Goal: Task Accomplishment & Management: Manage account settings

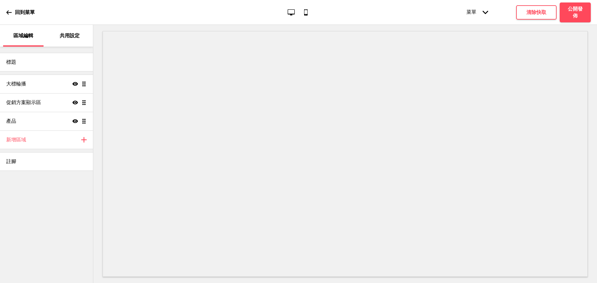
click at [50, 28] on div "共用設定" at bounding box center [70, 36] width 40 height 22
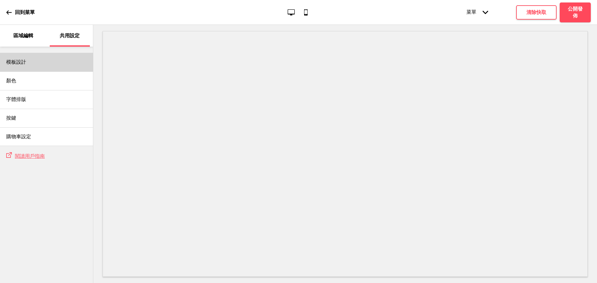
click at [49, 65] on div "模板設計" at bounding box center [46, 62] width 93 height 19
select select "自訂"
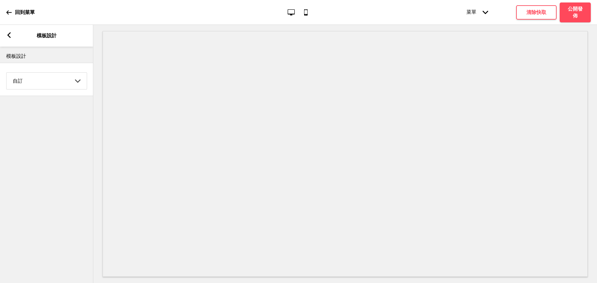
click at [59, 81] on select "Coffee 對比 深沉 大地 海洋 極簡 現代 Oddle 柔和 Yellow Fruits 自訂" at bounding box center [47, 81] width 80 height 16
click at [5, 34] on div "箭頭left 模板設計" at bounding box center [46, 36] width 93 height 22
click at [9, 36] on icon at bounding box center [8, 35] width 3 height 6
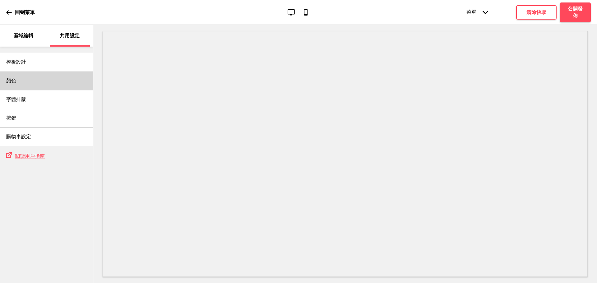
click at [54, 79] on div "顏色" at bounding box center [46, 80] width 93 height 19
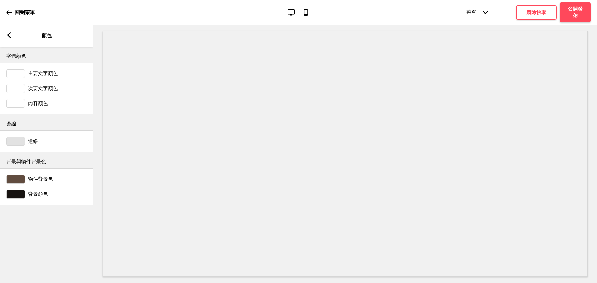
click at [17, 181] on div at bounding box center [15, 179] width 19 height 9
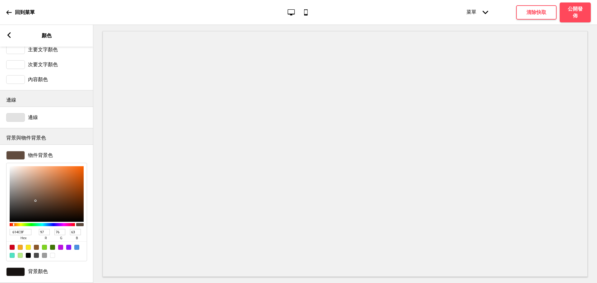
scroll to position [36, 0]
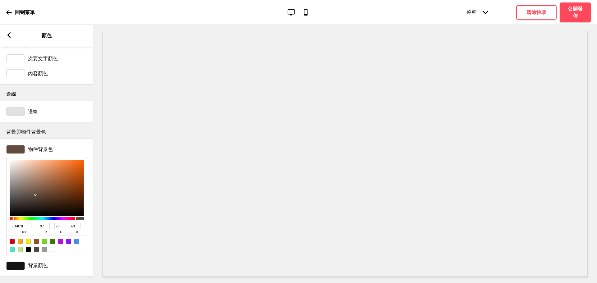
click at [13, 262] on div at bounding box center [15, 266] width 19 height 9
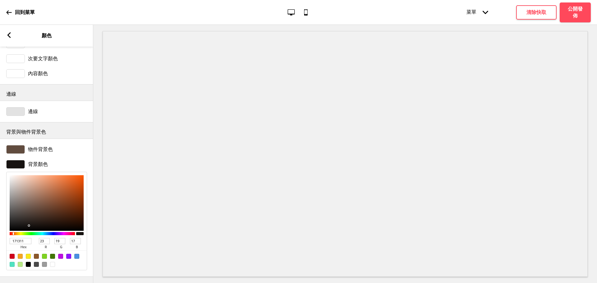
click at [16, 238] on input "171311" at bounding box center [21, 241] width 22 height 6
click at [18, 238] on input "171311" at bounding box center [21, 241] width 22 height 6
paste input "#DBD1C6"
type input "#DBD1C6"
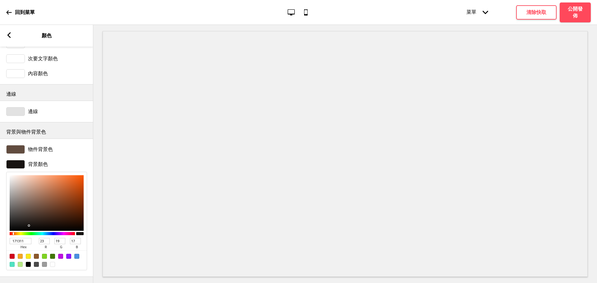
type input "219"
type input "209"
type input "198"
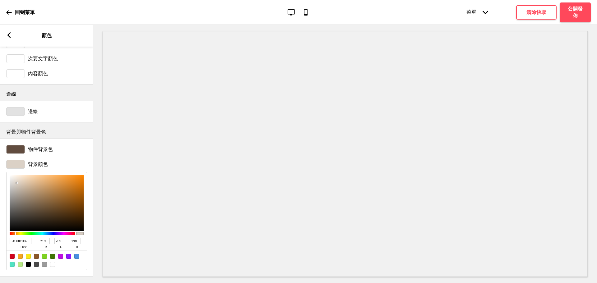
type input "DBD1C6"
click at [10, 34] on rect at bounding box center [9, 35] width 6 height 6
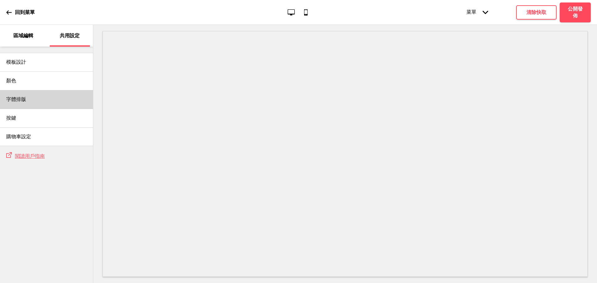
click at [50, 101] on div "字體排版" at bounding box center [46, 99] width 93 height 19
select select "中文 STSong"
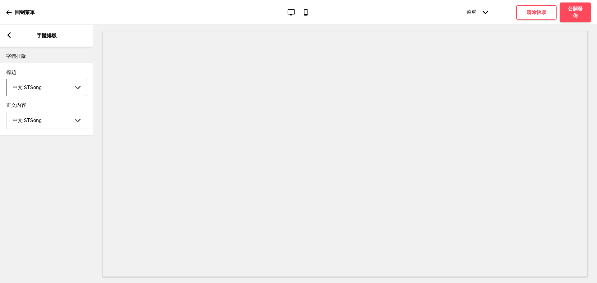
click at [71, 90] on select "Abhaya Libre Abril Fatface Adobe Garamond Pro Arimo Arsenal Arvo Berkshire Swas…" at bounding box center [47, 87] width 80 height 16
click at [7, 80] on select "Abhaya Libre Abril Fatface Adobe Garamond Pro Arimo Arsenal Arvo Berkshire Swas…" at bounding box center [47, 87] width 80 height 16
click at [59, 89] on select "Abhaya Libre Abril Fatface Adobe Garamond Pro Arimo Arsenal Arvo Berkshire Swas…" at bounding box center [47, 87] width 80 height 16
click at [7, 80] on select "Abhaya Libre Abril Fatface Adobe Garamond Pro Arimo Arsenal Arvo Berkshire Swas…" at bounding box center [47, 87] width 80 height 16
click at [57, 90] on select "Abhaya Libre Abril Fatface Adobe Garamond Pro Arimo Arsenal Arvo Berkshire Swas…" at bounding box center [47, 87] width 80 height 16
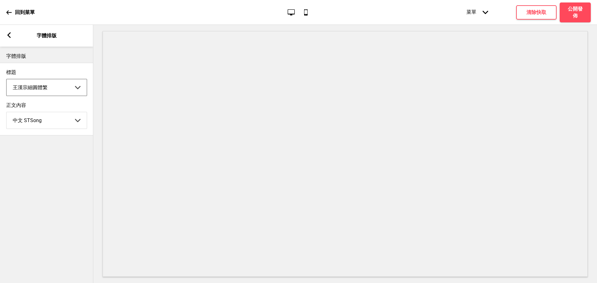
select select "王漢宗粗明體繁"
click at [7, 80] on select "Abhaya Libre Abril Fatface Adobe Garamond Pro Arimo Arsenal Arvo Berkshire Swas…" at bounding box center [47, 87] width 80 height 16
click at [69, 122] on select "Abhaya Libre Abril Fatface Adobe Garamond Pro Arimo Arsenal Arvo Berkshire Swas…" at bounding box center [47, 120] width 80 height 16
click at [7, 114] on select "Abhaya Libre Abril Fatface Adobe Garamond Pro Arimo Arsenal Arvo Berkshire Swas…" at bounding box center [47, 120] width 80 height 16
click at [63, 125] on select "Abhaya Libre Abril Fatface Adobe Garamond Pro Arimo Arsenal Arvo Berkshire Swas…" at bounding box center [47, 120] width 80 height 16
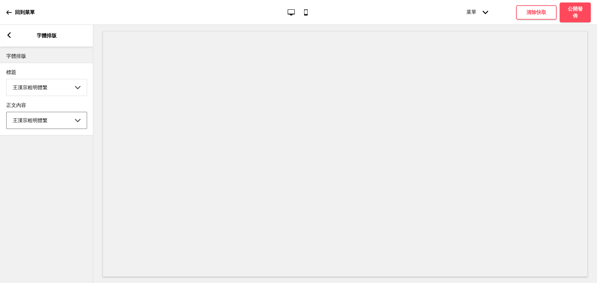
select select "王漢宗細圓體繁"
click at [7, 114] on select "Abhaya Libre Abril Fatface Adobe Garamond Pro Arimo Arsenal Arvo Berkshire Swas…" at bounding box center [47, 120] width 80 height 16
click at [62, 92] on select "Abhaya Libre Abril Fatface Adobe Garamond Pro Arimo Arsenal Arvo Berkshire Swas…" at bounding box center [47, 87] width 80 height 16
select select "王漢宗細圓體繁"
click at [7, 80] on select "Abhaya Libre Abril Fatface Adobe Garamond Pro Arimo Arsenal Arvo Berkshire Swas…" at bounding box center [47, 87] width 80 height 16
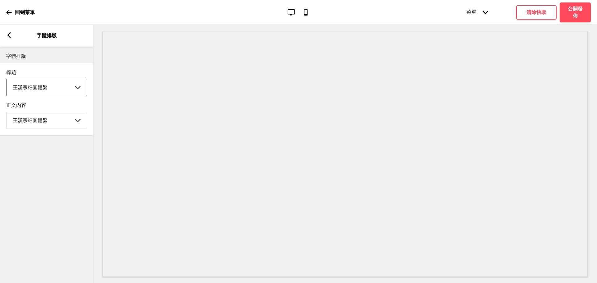
click at [11, 40] on div "箭頭left 字體排版" at bounding box center [46, 36] width 93 height 22
click at [6, 34] on rect at bounding box center [9, 35] width 6 height 6
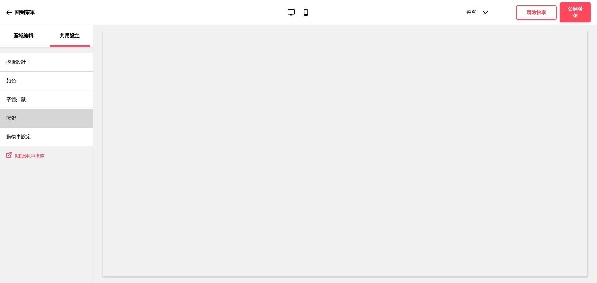
click at [44, 124] on div "按鍵" at bounding box center [46, 118] width 93 height 19
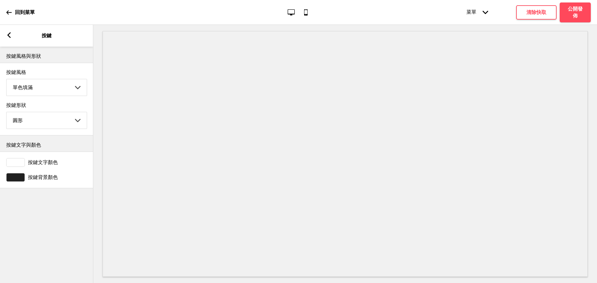
click at [67, 119] on select "圓形 方形 橢圓形" at bounding box center [47, 120] width 80 height 16
click at [7, 114] on select "圓形 方形 橢圓形" at bounding box center [47, 120] width 80 height 16
click at [73, 120] on select "圓形 方形 橢圓形" at bounding box center [47, 120] width 80 height 16
select select "pill"
click at [7, 114] on select "圓形 方形 橢圓形" at bounding box center [47, 120] width 80 height 16
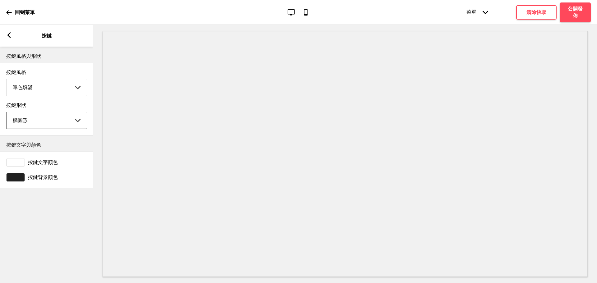
click at [75, 121] on select "圓形 方形 橢圓形" at bounding box center [47, 120] width 80 height 16
click at [70, 93] on select "單色填滿 顯示外框 立體色塊" at bounding box center [47, 87] width 80 height 16
click at [68, 88] on select "單色填滿 顯示外框 立體色塊" at bounding box center [47, 87] width 80 height 16
click at [68, 87] on select "單色填滿 顯示外框 立體色塊" at bounding box center [47, 87] width 80 height 16
click at [7, 80] on select "單色填滿 顯示外框 立體色塊" at bounding box center [47, 87] width 80 height 16
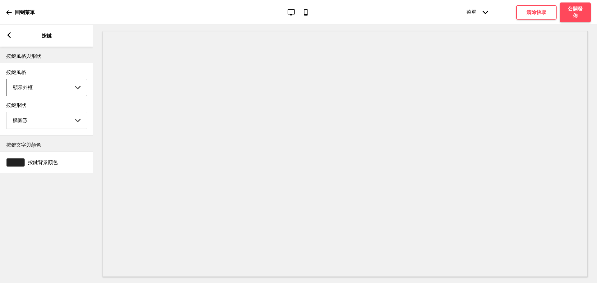
click at [69, 88] on select "單色填滿 顯示外框 立體色塊" at bounding box center [47, 87] width 80 height 16
click at [7, 80] on select "單色填滿 顯示外框 立體色塊" at bounding box center [47, 87] width 80 height 16
click at [75, 90] on select "單色填滿 顯示外框 立體色塊" at bounding box center [47, 87] width 80 height 16
select select "solid"
click at [7, 80] on select "單色填滿 顯示外框 立體色塊" at bounding box center [47, 87] width 80 height 16
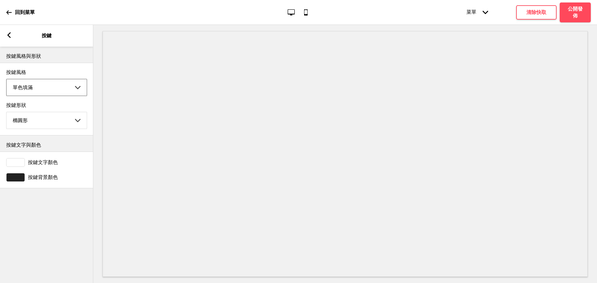
click at [45, 181] on span "按鍵背景顏色" at bounding box center [43, 177] width 30 height 7
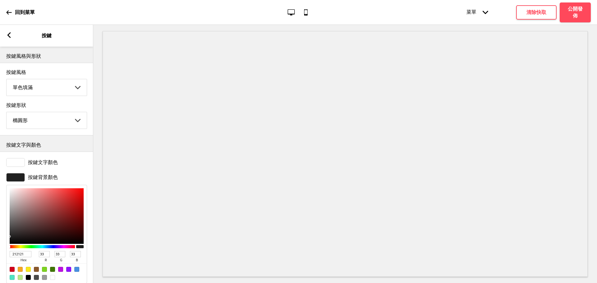
scroll to position [21, 0]
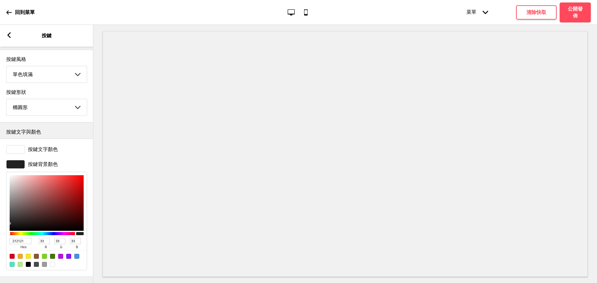
click at [19, 238] on input "212121" at bounding box center [21, 241] width 22 height 6
paste input "#746C64"
type input "#746C64"
type input "116"
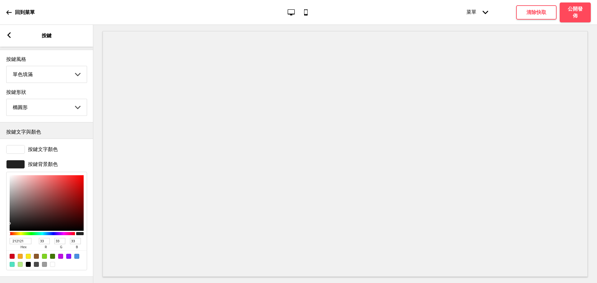
type input "108"
type input "100"
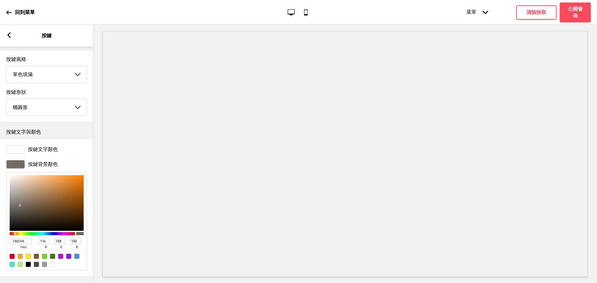
click at [21, 238] on input "746C64" at bounding box center [21, 241] width 22 height 6
paste input "#896445"
type input "#896445"
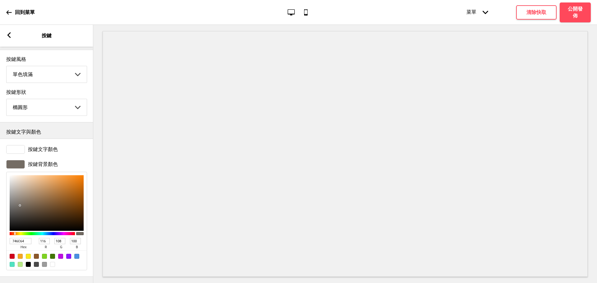
type input "137"
type input "100"
type input "69"
type input "896445"
click at [10, 37] on icon at bounding box center [8, 35] width 3 height 6
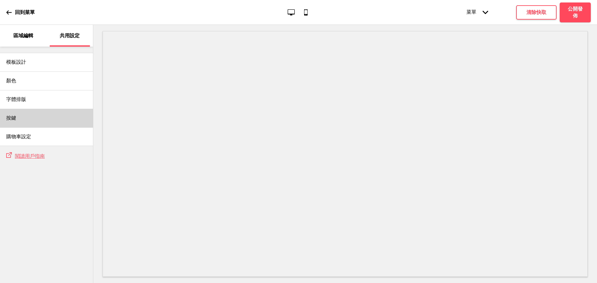
click at [32, 117] on div "按鍵" at bounding box center [46, 118] width 93 height 19
select select "pill"
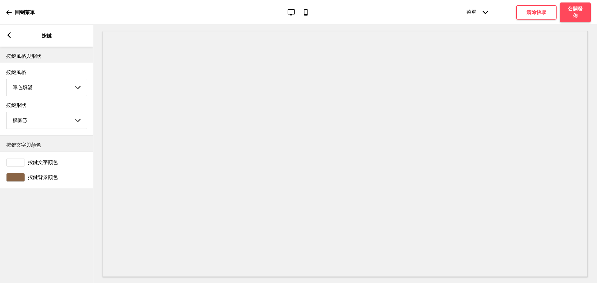
click at [1, 43] on div "箭頭left 按鍵" at bounding box center [46, 36] width 93 height 22
click at [7, 39] on div "箭頭left" at bounding box center [9, 35] width 6 height 7
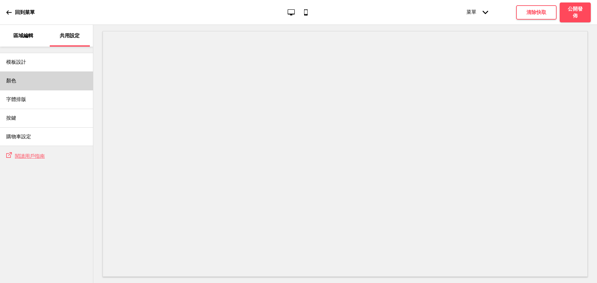
click at [45, 79] on div "顏色" at bounding box center [46, 80] width 93 height 19
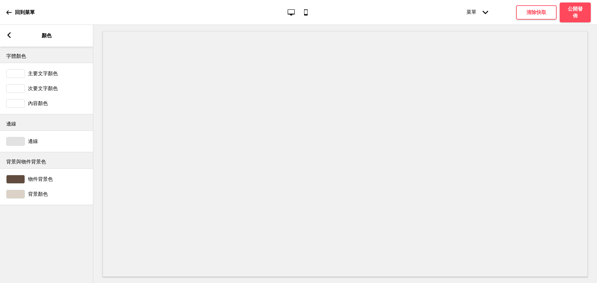
click at [34, 181] on span "物件背景色" at bounding box center [40, 179] width 25 height 7
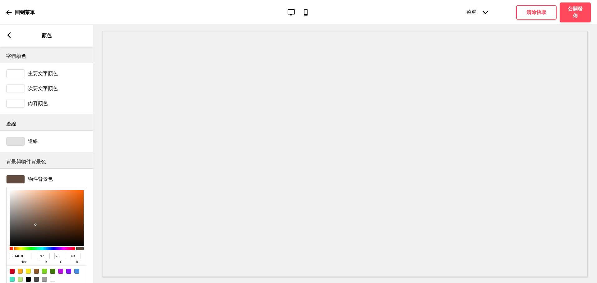
type input "5B473B"
type input "91"
type input "71"
type input "59"
type input "5C483C"
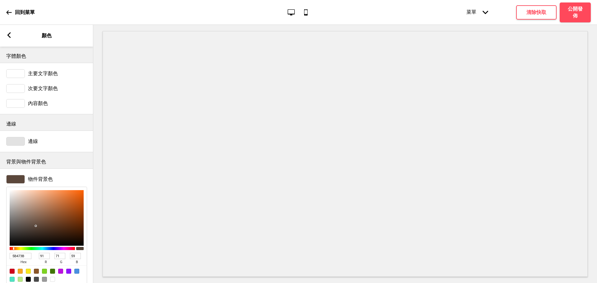
type input "92"
type input "72"
type input "60"
type input "735A4A"
type input "115"
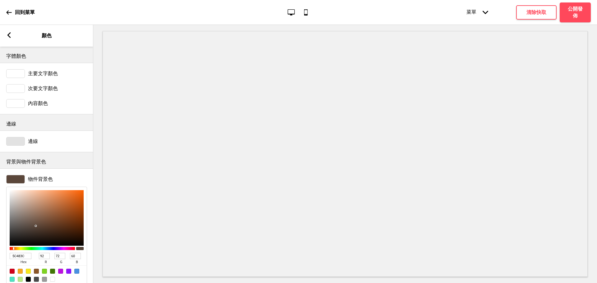
type input "90"
type input "74"
type input "836654"
type input "131"
type input "102"
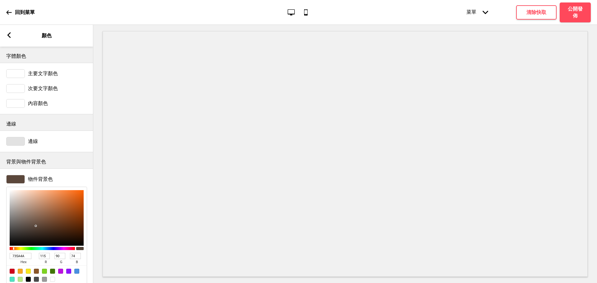
type input "84"
type input "876855"
type input "135"
type input "104"
type input "85"
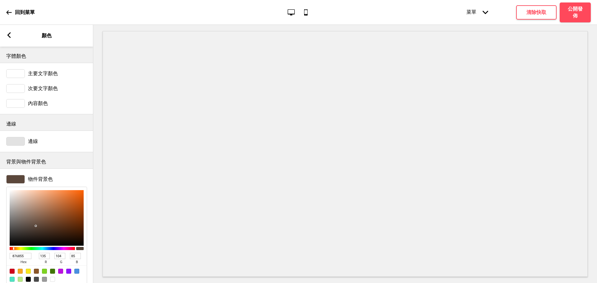
type input "8A6A56"
type input "138"
type input "106"
type input "86"
type input "8A6955"
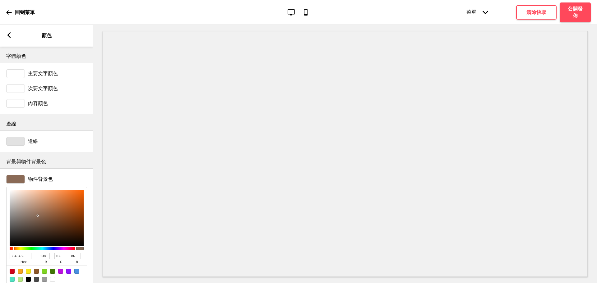
type input "105"
type input "85"
type input "8A6853"
type input "104"
type input "83"
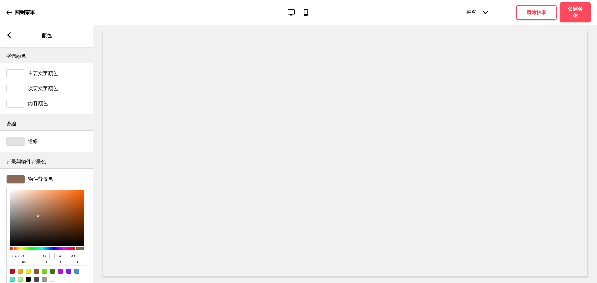
type input "8A664F"
type input "102"
type input "79"
drag, startPoint x: 36, startPoint y: 226, endPoint x: 41, endPoint y: 216, distance: 11.7
click at [41, 216] on div at bounding box center [47, 218] width 74 height 56
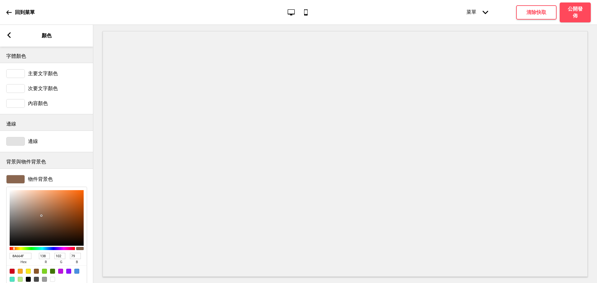
type input "9A735A"
type input "154"
type input "115"
type input "90"
type input "9B745B"
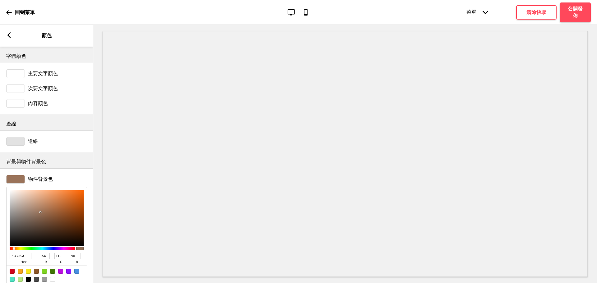
type input "155"
type input "116"
type input "91"
type input "9F7F6A"
type input "159"
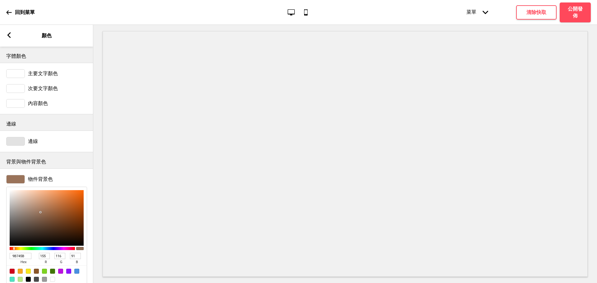
type input "127"
type input "106"
type input "A48C7C"
type input "164"
type input "140"
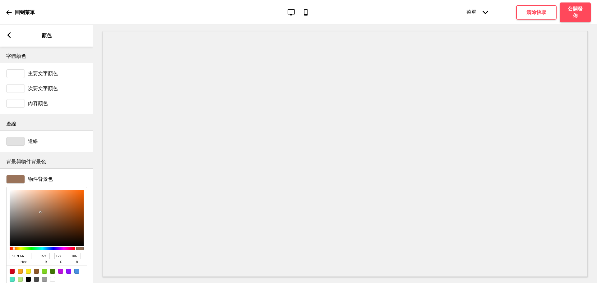
type input "124"
type input "A58C7C"
type input "165"
type input "A58A79"
type input "138"
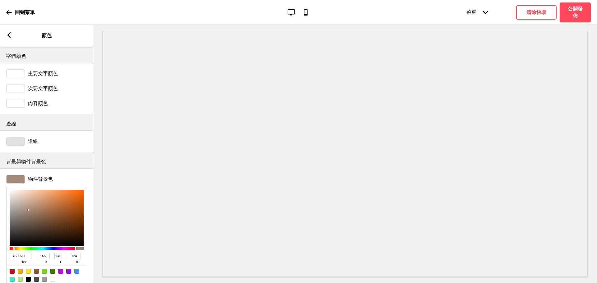
type input "121"
type input "A97F65"
type input "169"
type input "127"
type input "101"
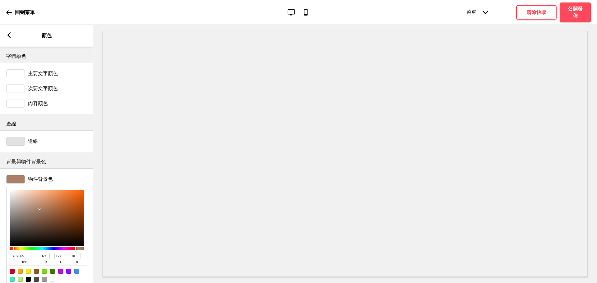
type input "A97555"
type input "117"
type input "85"
type input "A97454"
type input "116"
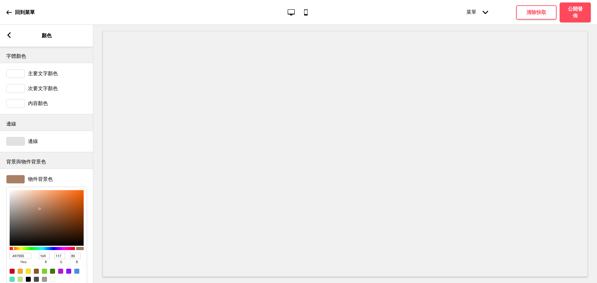
type input "84"
type input "A66E4C"
type input "166"
type input "110"
type input "76"
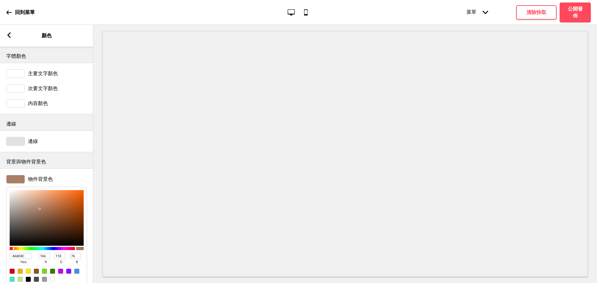
type input "955E3C"
type input "149"
type input "94"
type input "60"
type input "70452B"
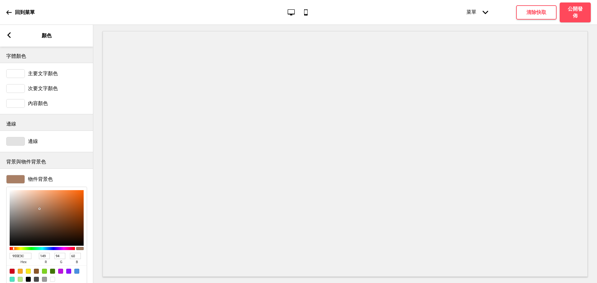
type input "112"
type input "69"
type input "43"
type input "543320"
type input "84"
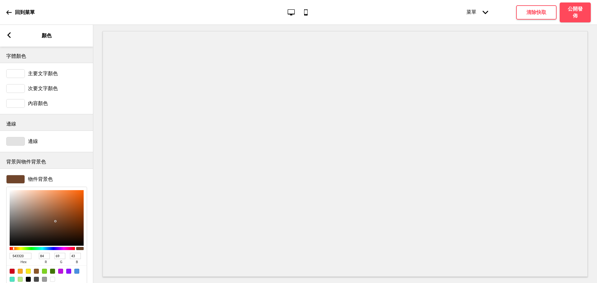
type input "51"
type input "32"
type input "472B1B"
type input "71"
type input "43"
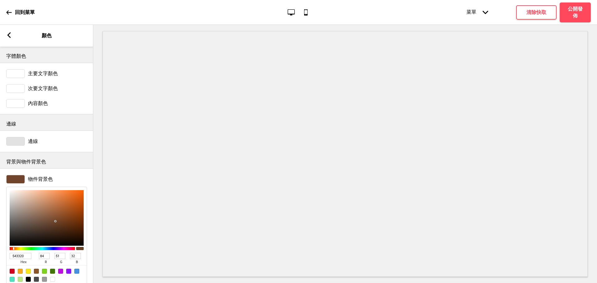
type input "27"
type input "3E2618"
type input "62"
type input "38"
type input "24"
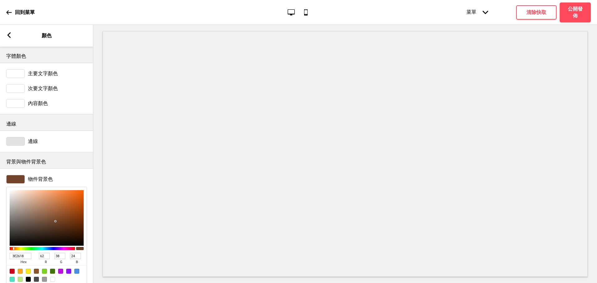
type input "3B2417"
type input "59"
type input "36"
type input "23"
type input "362014"
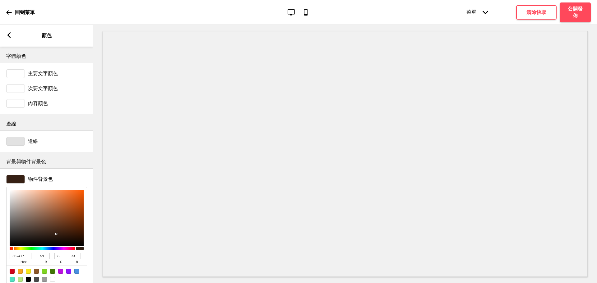
type input "54"
type input "32"
type input "20"
type input "2A1910"
type input "42"
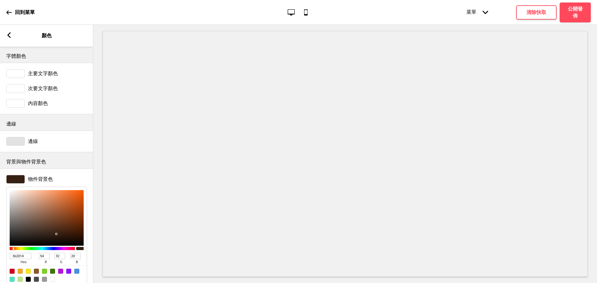
type input "25"
type input "16"
type input "20130D"
type input "32"
type input "19"
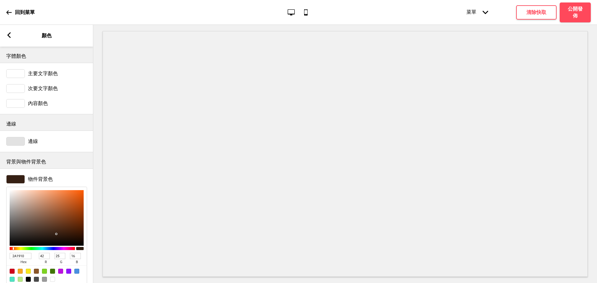
type input "13"
type input "1A100B"
type input "26"
type input "16"
type input "11"
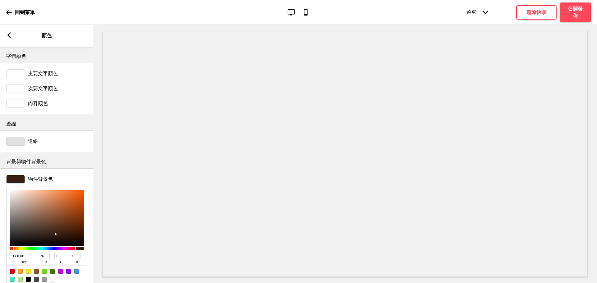
type input "19100B"
type input "25"
drag, startPoint x: 40, startPoint y: 212, endPoint x: 50, endPoint y: 240, distance: 29.5
click at [50, 240] on div at bounding box center [47, 218] width 74 height 56
type input "20140E"
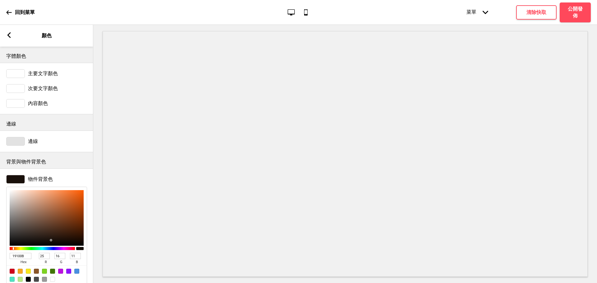
type input "32"
type input "20"
type input "14"
type input "20140D"
type input "13"
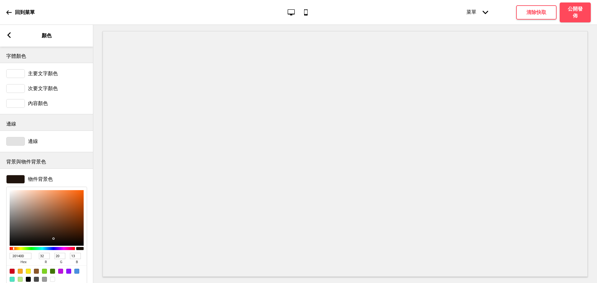
type input "522F1B"
type input "82"
type input "47"
type input "27"
type input "55301C"
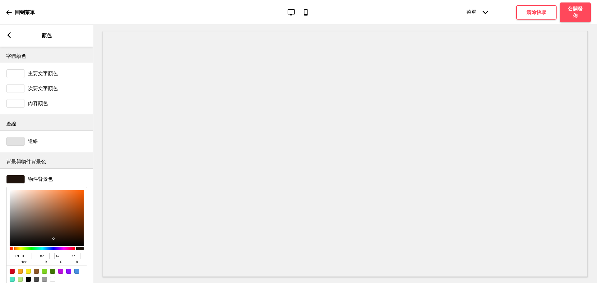
type input "85"
type input "48"
type input "28"
type input "60351D"
type input "96"
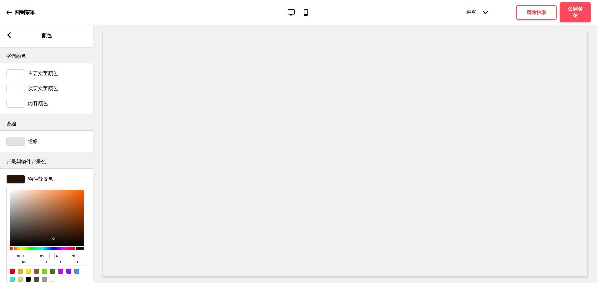
type input "53"
type input "29"
type input "C34600"
type input "195"
type input "70"
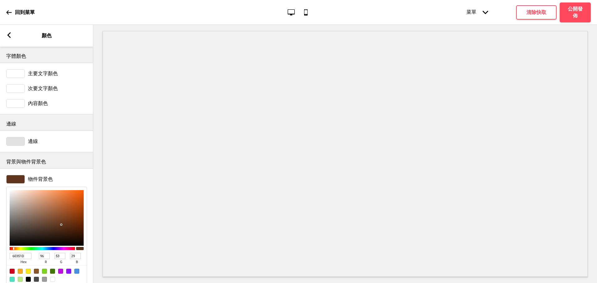
type input "0"
type input "832F00"
type input "131"
type input "47"
type input "6C2700"
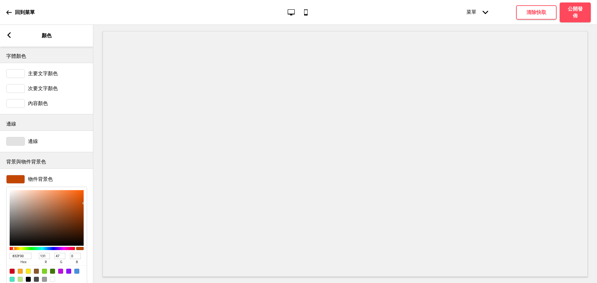
type input "108"
type input "39"
type input "4E2209"
type input "78"
type input "34"
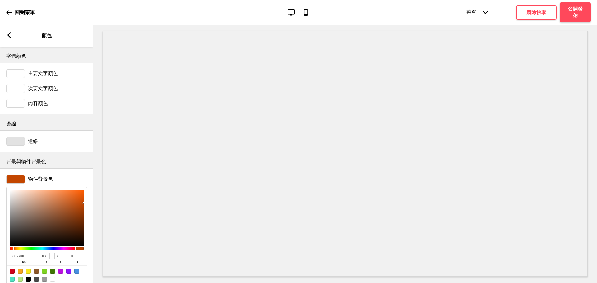
type input "9"
type input "5C2E15"
type input "92"
type input "46"
type input "21"
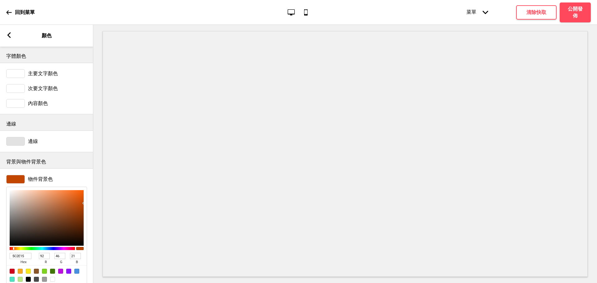
type input "7A3F1F"
type input "122"
type input "63"
type input "31"
type input "984F27"
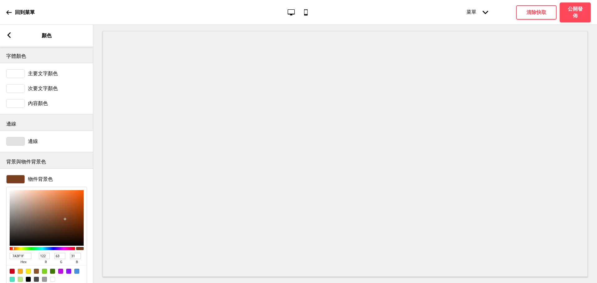
type input "152"
type input "79"
type input "39"
type input "9F5228"
type input "159"
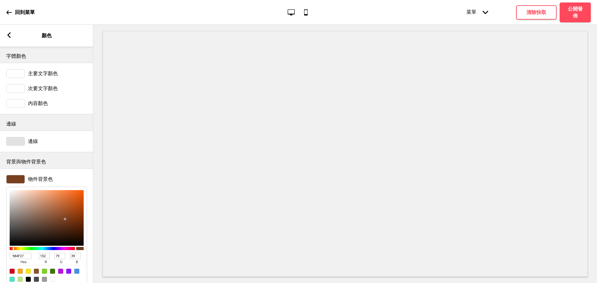
type input "82"
type input "40"
type input "A45327"
type input "164"
type input "83"
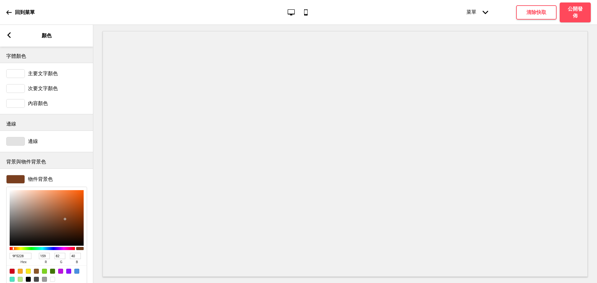
type input "39"
type input "A65326"
type input "166"
type input "38"
type input "A85426"
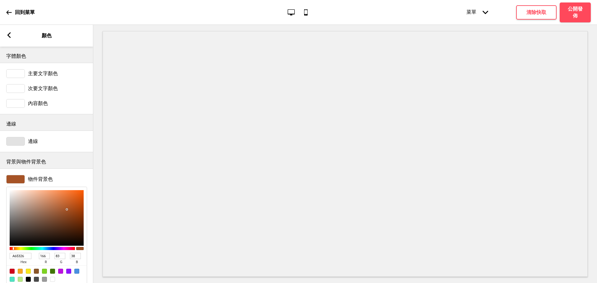
type input "168"
type input "84"
type input "A95628"
type input "169"
type input "86"
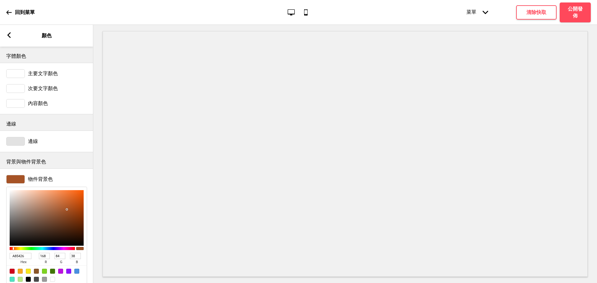
type input "40"
type input "AC5A2D"
type input "172"
type input "90"
type input "45"
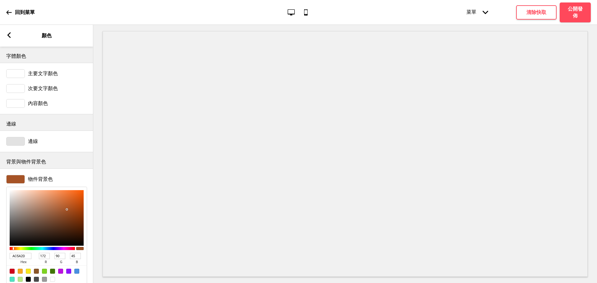
type input "AF5C2E"
click at [62, 235] on div at bounding box center [60, 234] width 1 height 1
click at [12, 33] on div "箭頭left 顏色" at bounding box center [46, 36] width 93 height 22
click at [8, 35] on icon at bounding box center [8, 35] width 3 height 6
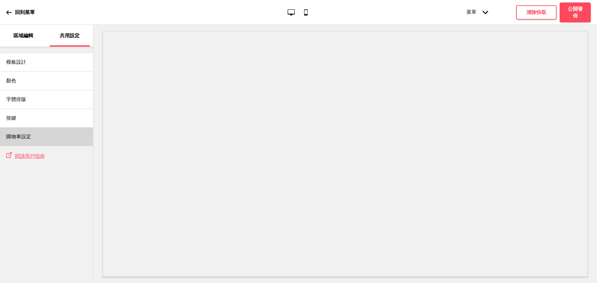
click at [65, 139] on div "購物車設定" at bounding box center [46, 136] width 93 height 19
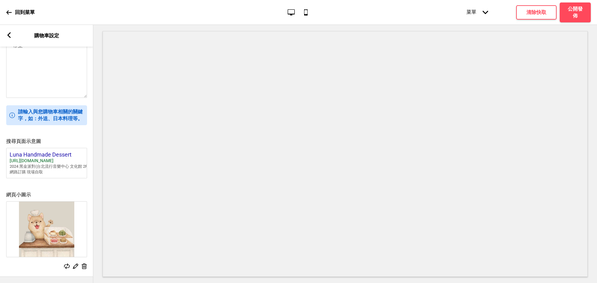
scroll to position [0, 0]
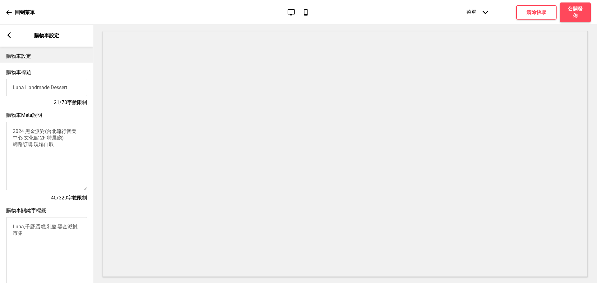
click at [9, 35] on icon at bounding box center [8, 35] width 3 height 6
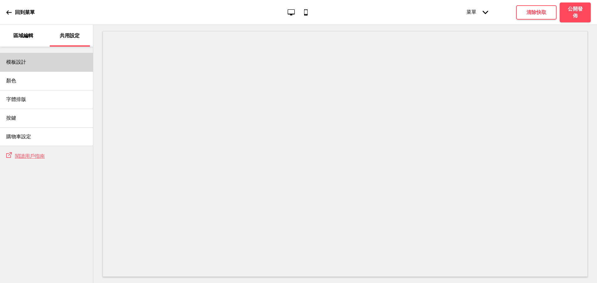
click at [30, 60] on div "模板設計" at bounding box center [46, 62] width 93 height 19
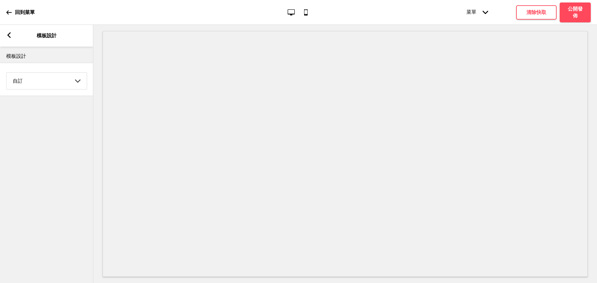
click at [9, 38] on div "箭頭left" at bounding box center [9, 35] width 6 height 7
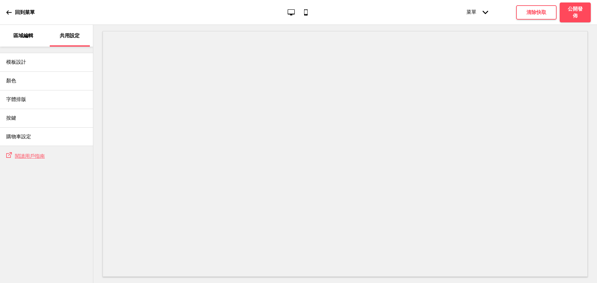
click at [16, 37] on p "區域編輯" at bounding box center [23, 35] width 20 height 7
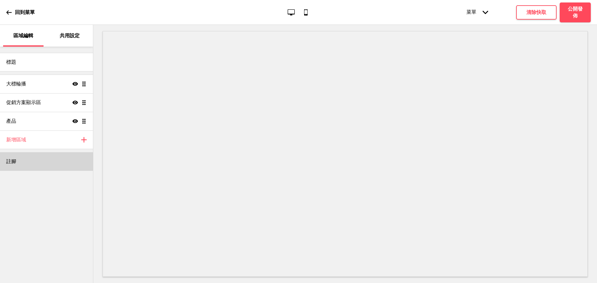
click at [53, 161] on div "註腳" at bounding box center [46, 161] width 93 height 19
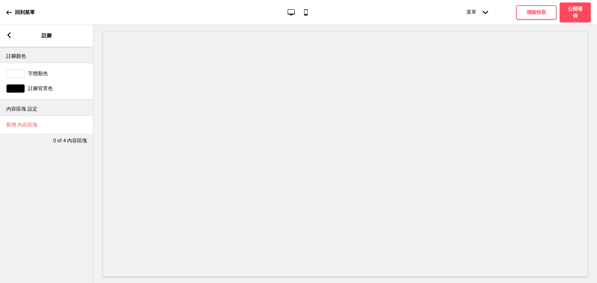
click at [16, 88] on div at bounding box center [15, 88] width 19 height 9
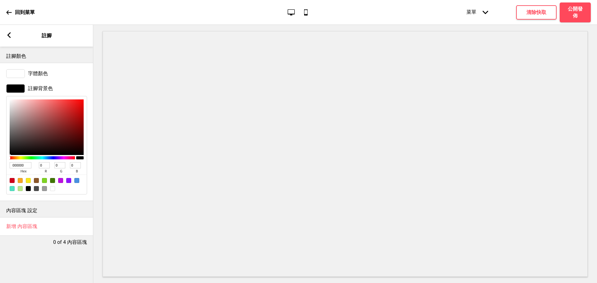
click at [11, 36] on rect at bounding box center [9, 35] width 6 height 6
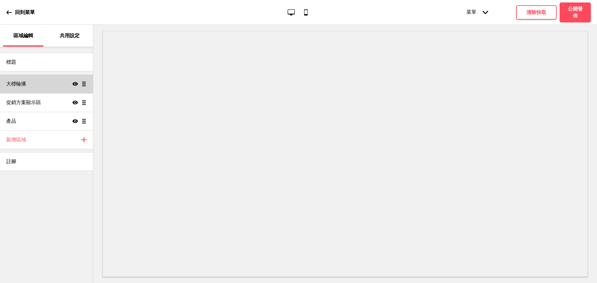
click at [37, 82] on div "大標輪播 顯示 拖曳" at bounding box center [46, 84] width 93 height 19
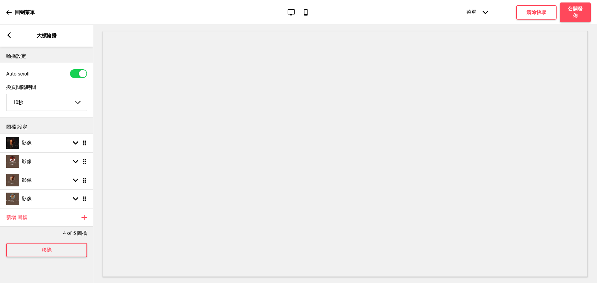
click at [13, 34] on div "箭頭left 大標輪播" at bounding box center [46, 36] width 93 height 22
click at [3, 35] on div "箭頭left 大標輪播" at bounding box center [46, 36] width 93 height 22
click at [9, 37] on icon at bounding box center [8, 35] width 3 height 6
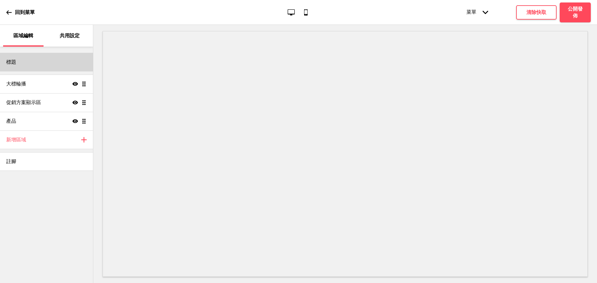
click at [27, 62] on div "標題" at bounding box center [46, 62] width 93 height 19
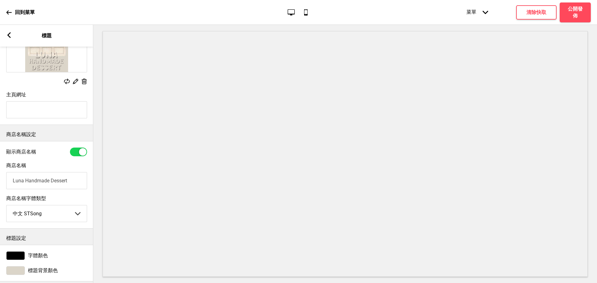
scroll to position [80, 0]
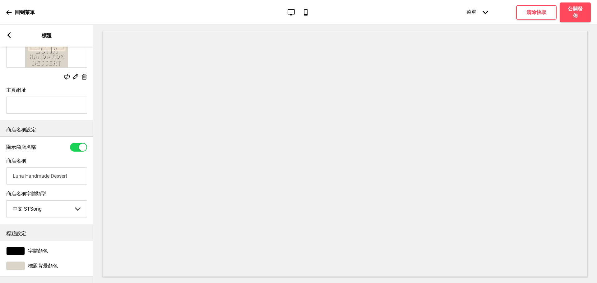
click at [47, 263] on span "標題背景顏色" at bounding box center [43, 266] width 30 height 7
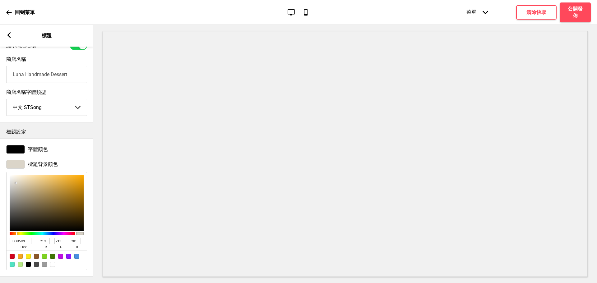
scroll to position [183, 0]
click at [47, 99] on select "Abhaya Libre Abril Fatface Adobe Garamond Pro Arimo Arsenal Arvo Berkshire Swas…" at bounding box center [47, 107] width 80 height 16
click at [7, 99] on select "Abhaya Libre Abril Fatface Adobe Garamond Pro Arimo Arsenal Arvo Berkshire Swas…" at bounding box center [47, 107] width 80 height 16
click at [65, 101] on select "Abhaya Libre Abril Fatface Adobe Garamond Pro Arimo Arsenal Arvo Berkshire Swas…" at bounding box center [47, 107] width 80 height 16
click at [7, 99] on select "Abhaya Libre Abril Fatface Adobe Garamond Pro Arimo Arsenal Arvo Berkshire Swas…" at bounding box center [47, 107] width 80 height 16
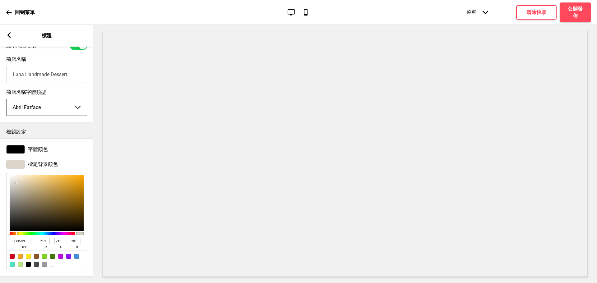
click at [44, 103] on select "Abhaya Libre Abril Fatface Adobe Garamond Pro Arimo Arsenal Arvo Berkshire Swas…" at bounding box center [47, 107] width 80 height 16
click at [7, 99] on select "Abhaya Libre Abril Fatface Adobe Garamond Pro Arimo Arsenal Arvo Berkshire Swas…" at bounding box center [47, 107] width 80 height 16
click at [48, 102] on select "Abhaya Libre Abril Fatface Adobe Garamond Pro Arimo Arsenal Arvo Berkshire Swas…" at bounding box center [47, 107] width 80 height 16
click at [7, 99] on select "Abhaya Libre Abril Fatface Adobe Garamond Pro Arimo Arsenal Arvo Berkshire Swas…" at bounding box center [47, 107] width 80 height 16
click at [51, 104] on select "Abhaya Libre Abril Fatface Adobe Garamond Pro Arimo Arsenal Arvo Berkshire Swas…" at bounding box center [47, 107] width 80 height 16
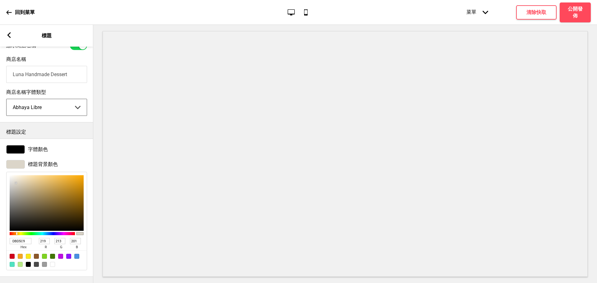
click at [7, 99] on select "Abhaya Libre Abril Fatface Adobe Garamond Pro Arimo Arsenal Arvo Berkshire Swas…" at bounding box center [47, 107] width 80 height 16
drag, startPoint x: 54, startPoint y: 106, endPoint x: 54, endPoint y: 109, distance: 3.5
click at [54, 106] on select "Abhaya Libre Abril Fatface Adobe Garamond Pro Arimo Arsenal Arvo Berkshire Swas…" at bounding box center [47, 107] width 80 height 16
click at [7, 99] on select "Abhaya Libre Abril Fatface Adobe Garamond Pro Arimo Arsenal Arvo Berkshire Swas…" at bounding box center [47, 107] width 80 height 16
click at [54, 105] on select "Abhaya Libre Abril Fatface Adobe Garamond Pro Arimo Arsenal Arvo Berkshire Swas…" at bounding box center [47, 107] width 80 height 16
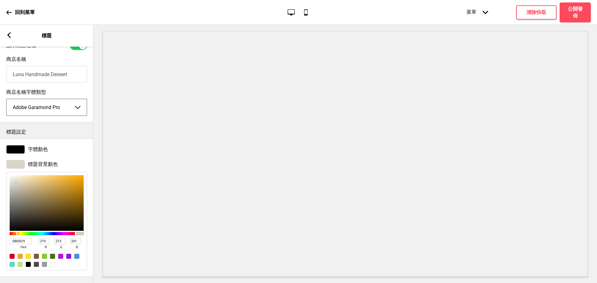
click at [7, 99] on select "Abhaya Libre Abril Fatface Adobe Garamond Pro Arimo Arsenal Arvo Berkshire Swas…" at bounding box center [47, 107] width 80 height 16
click at [56, 103] on select "Abhaya Libre Abril Fatface Adobe Garamond Pro Arimo Arsenal Arvo Berkshire Swas…" at bounding box center [47, 107] width 80 height 16
click at [68, 68] on input "Luna Handmade Dessert" at bounding box center [46, 74] width 81 height 17
click at [43, 161] on span "標題背景顏色" at bounding box center [43, 164] width 30 height 7
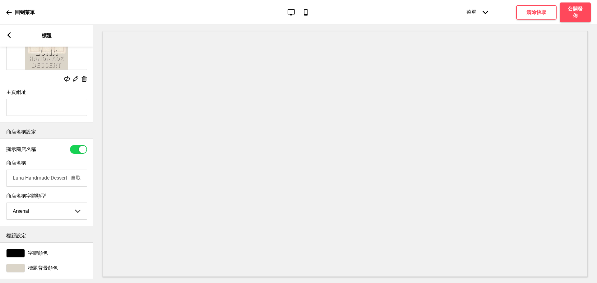
scroll to position [80, 0]
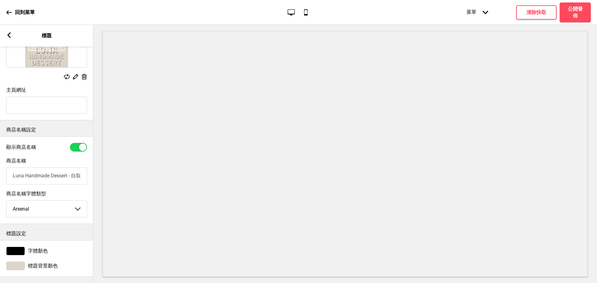
click at [20, 262] on div at bounding box center [15, 266] width 19 height 9
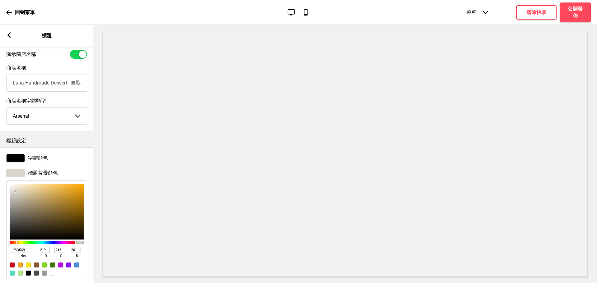
scroll to position [183, 0]
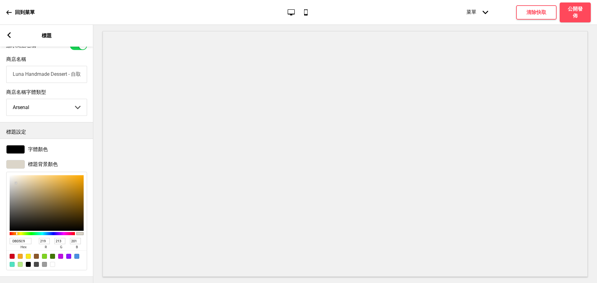
click at [20, 238] on input "DBD5C9" at bounding box center [21, 241] width 22 height 6
click at [9, 36] on icon at bounding box center [8, 35] width 3 height 6
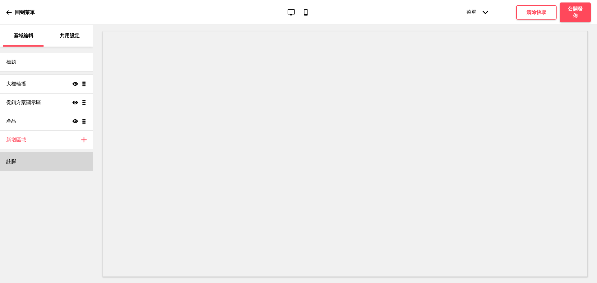
click at [47, 168] on div "註腳" at bounding box center [46, 161] width 93 height 19
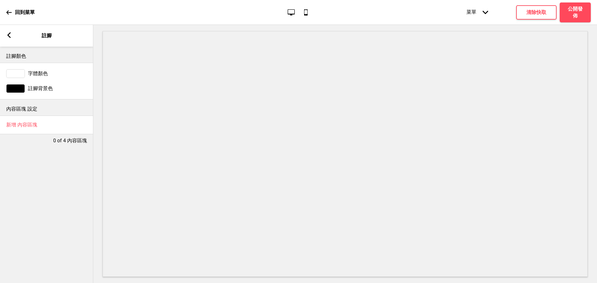
click at [12, 86] on div at bounding box center [15, 88] width 19 height 9
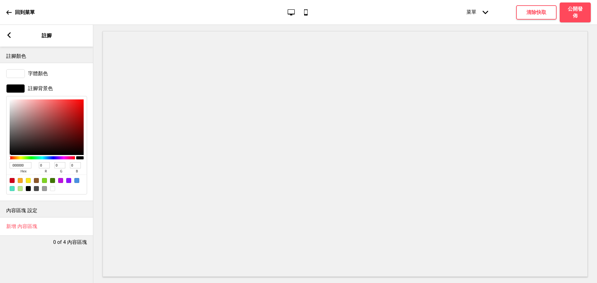
click at [21, 167] on input "000000" at bounding box center [21, 165] width 22 height 6
click at [22, 167] on input "000000" at bounding box center [21, 165] width 22 height 6
paste input "DBD5C9"
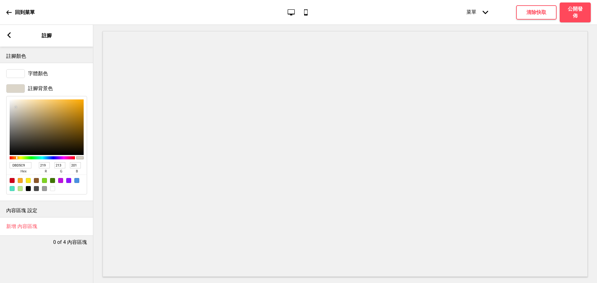
click at [8, 35] on icon at bounding box center [8, 35] width 3 height 6
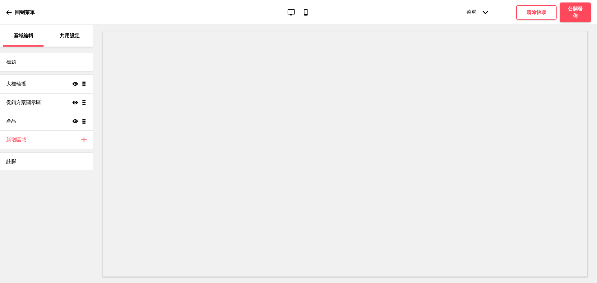
click at [73, 36] on p "共用設定" at bounding box center [70, 35] width 20 height 7
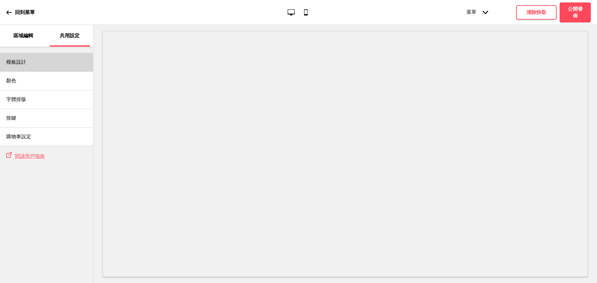
click at [54, 63] on div "模板設計" at bounding box center [46, 62] width 93 height 19
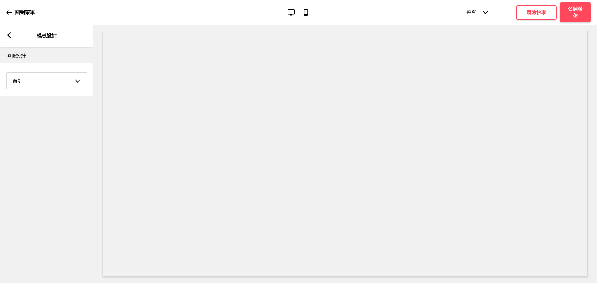
click at [6, 38] on div "箭頭left" at bounding box center [9, 35] width 6 height 7
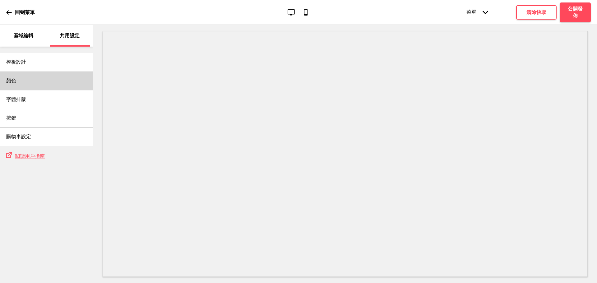
click at [34, 84] on div "顏色" at bounding box center [46, 80] width 93 height 19
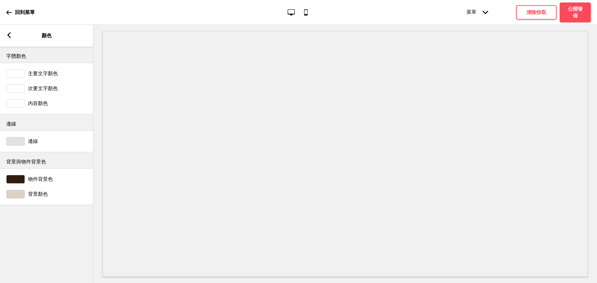
click at [19, 195] on div at bounding box center [15, 194] width 19 height 9
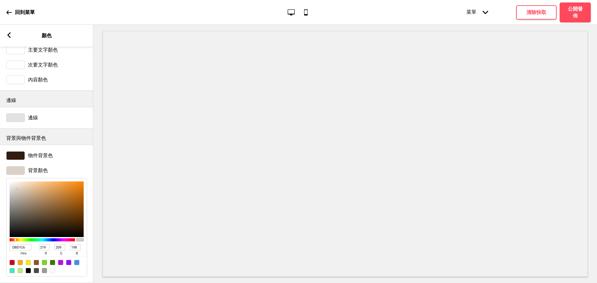
scroll to position [36, 0]
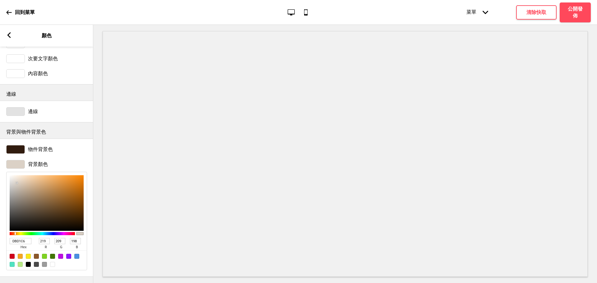
click at [19, 238] on input "DBD1C6" at bounding box center [21, 241] width 22 height 6
paste input "5C9"
click at [8, 38] on div "箭頭left" at bounding box center [9, 35] width 6 height 7
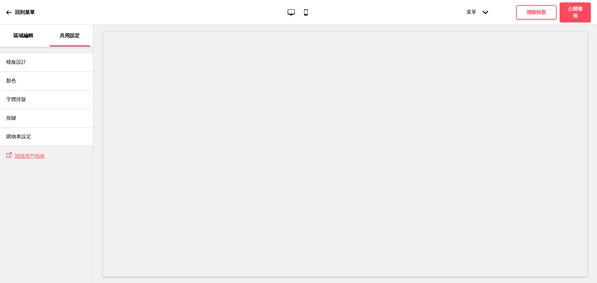
click at [22, 36] on p "區域編輯" at bounding box center [23, 35] width 20 height 7
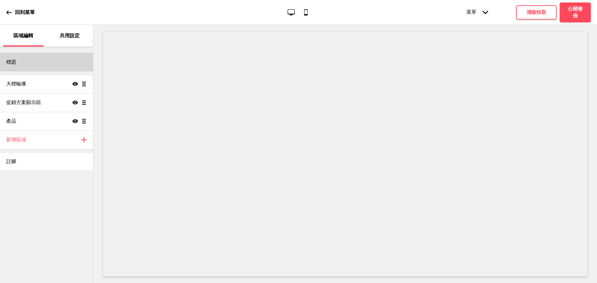
click at [21, 58] on div "標題" at bounding box center [46, 62] width 93 height 19
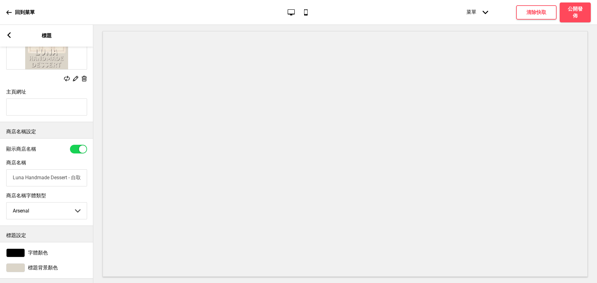
scroll to position [80, 0]
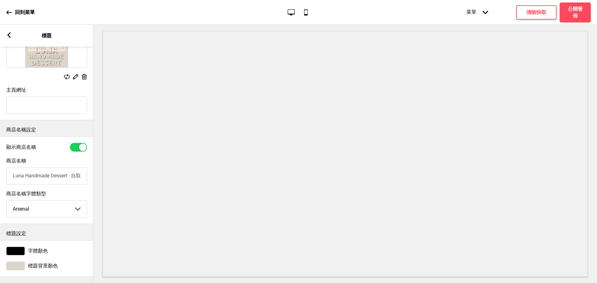
click at [39, 248] on span "字體顏色" at bounding box center [38, 251] width 20 height 7
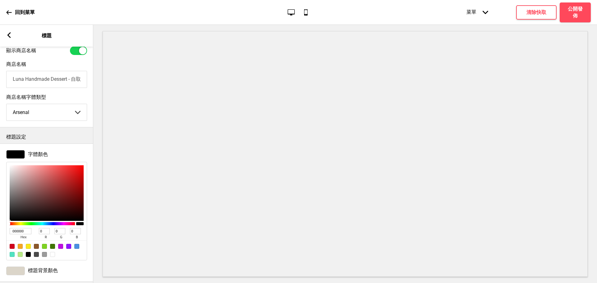
scroll to position [183, 0]
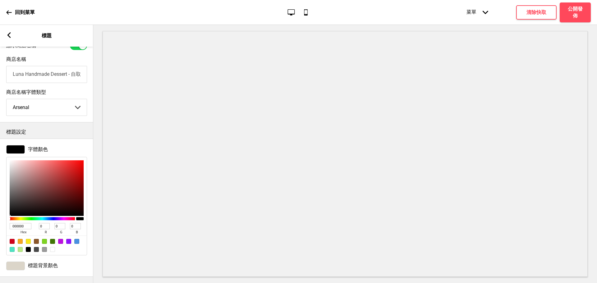
click at [24, 223] on input "000000" at bounding box center [21, 226] width 22 height 6
click at [25, 223] on input "000000" at bounding box center [21, 226] width 22 height 6
click at [12, 29] on div "箭頭left 標題" at bounding box center [46, 36] width 93 height 22
click at [8, 35] on icon at bounding box center [8, 35] width 3 height 6
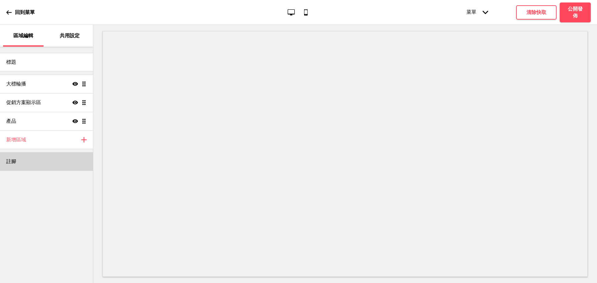
click at [27, 158] on div "註腳" at bounding box center [46, 161] width 93 height 19
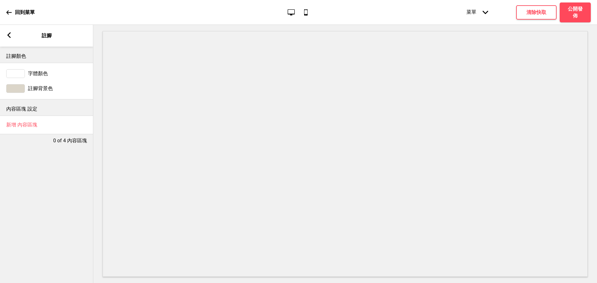
click at [16, 77] on div at bounding box center [15, 73] width 19 height 9
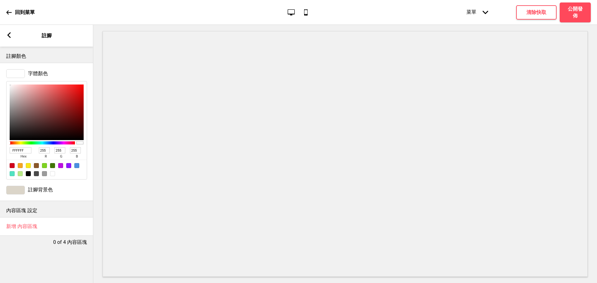
click at [20, 149] on input "FFFFFF" at bounding box center [21, 150] width 22 height 6
click at [20, 150] on input "FFFFFF" at bounding box center [21, 150] width 22 height 6
paste input "000000"
click at [9, 37] on icon at bounding box center [8, 35] width 3 height 6
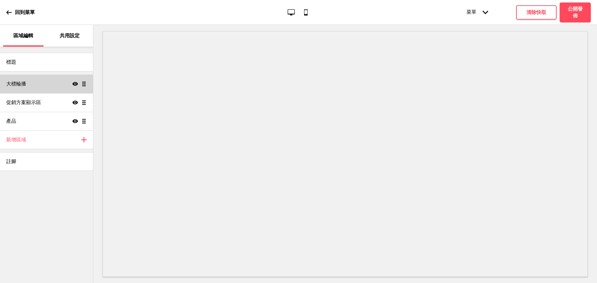
click at [39, 83] on div "大標輪播 顯示 拖曳" at bounding box center [46, 84] width 93 height 19
